Goal: Information Seeking & Learning: Learn about a topic

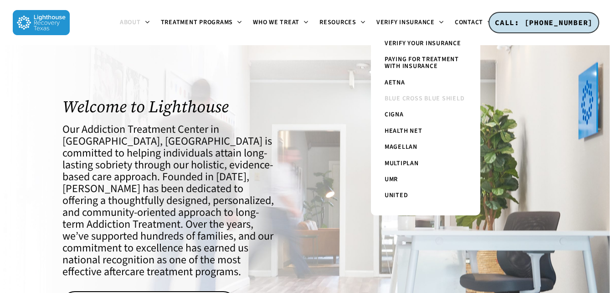
click at [404, 98] on span "Blue Cross Blue Shield" at bounding box center [425, 98] width 80 height 9
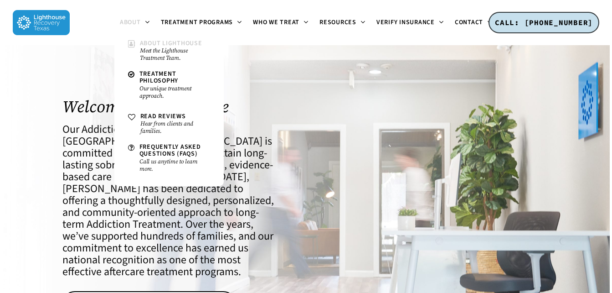
click at [143, 49] on small "Meet the Lighthouse Treatment Team." at bounding box center [175, 54] width 70 height 15
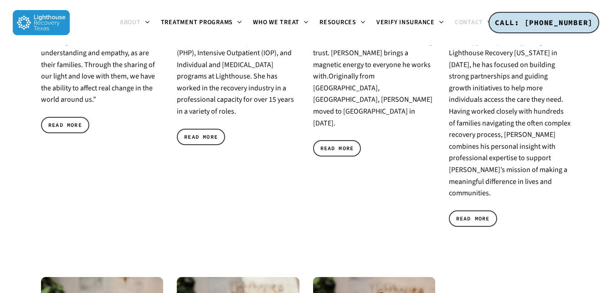
scroll to position [630, 0]
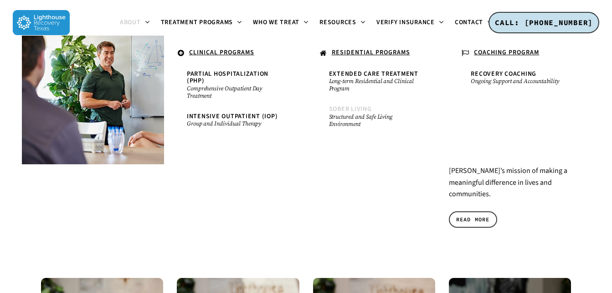
click at [354, 108] on span "Sober Living" at bounding box center [350, 108] width 43 height 9
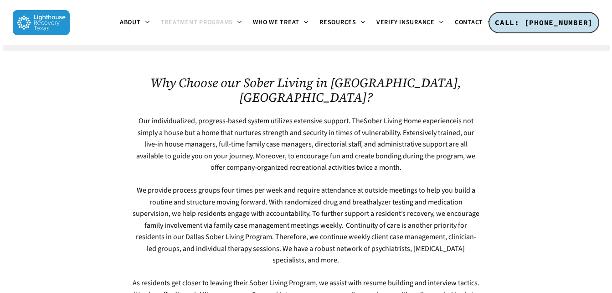
scroll to position [2422, 0]
